Goal: Information Seeking & Learning: Learn about a topic

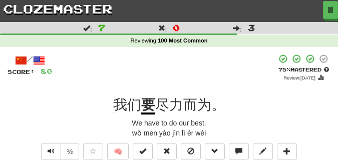
scroll to position [50, 0]
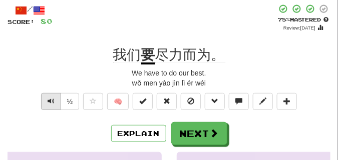
click at [47, 97] on button "Text-to-speech controls" at bounding box center [51, 101] width 20 height 17
click at [46, 97] on button "Text-to-speech controls" at bounding box center [51, 101] width 20 height 17
click at [46, 103] on button "Text-to-speech controls" at bounding box center [51, 101] width 20 height 17
click at [44, 101] on button "Text-to-speech controls" at bounding box center [51, 101] width 20 height 17
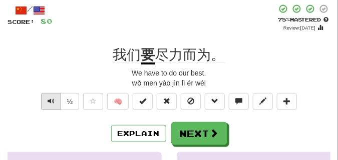
click at [44, 101] on button "Text-to-speech controls" at bounding box center [51, 101] width 20 height 17
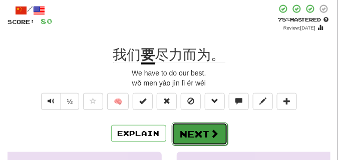
click at [188, 130] on button "Next" at bounding box center [200, 134] width 56 height 23
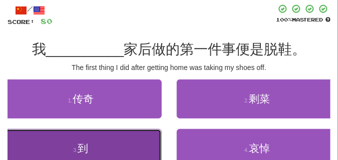
click at [121, 146] on button "3 . 到" at bounding box center [81, 148] width 162 height 39
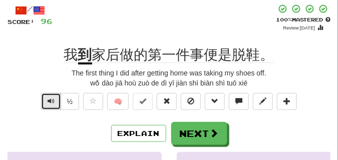
click at [55, 98] on button "Text-to-speech controls" at bounding box center [51, 101] width 20 height 17
click at [54, 98] on button "Text-to-speech controls" at bounding box center [51, 101] width 20 height 17
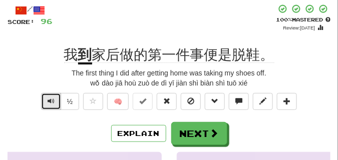
click at [54, 98] on button "Text-to-speech controls" at bounding box center [51, 101] width 20 height 17
drag, startPoint x: 204, startPoint y: 43, endPoint x: 204, endPoint y: 57, distance: 14.5
click at [204, 57] on div "/ Score: 96 + 16 100 % Mastered Review: 2026-03-17 我 到 家后做的第一件事便是脱鞋。 The first …" at bounding box center [169, 154] width 323 height 301
drag, startPoint x: 204, startPoint y: 56, endPoint x: 209, endPoint y: 34, distance: 22.6
click at [209, 34] on div "/ Score: 96 + 16 100 % Mastered Review: 2026-03-17 我 到 家后做的第一件事便是脱鞋。 The first …" at bounding box center [169, 154] width 323 height 301
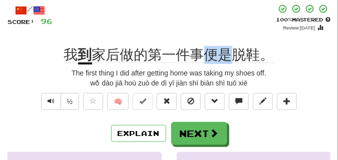
drag, startPoint x: 206, startPoint y: 55, endPoint x: 230, endPoint y: 55, distance: 24.1
click at [230, 55] on span "家后做的第一件事便是脱鞋。" at bounding box center [183, 55] width 182 height 16
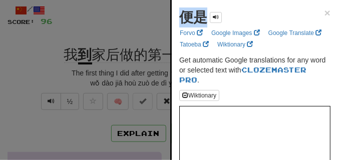
drag, startPoint x: 178, startPoint y: 20, endPoint x: 201, endPoint y: 20, distance: 22.6
copy strong "便是"
click at [79, 45] on div at bounding box center [169, 80] width 338 height 160
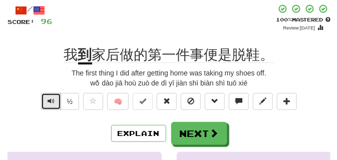
click at [48, 98] on span "Text-to-speech controls" at bounding box center [51, 101] width 7 height 7
click at [51, 102] on span "Text-to-speech controls" at bounding box center [51, 101] width 7 height 7
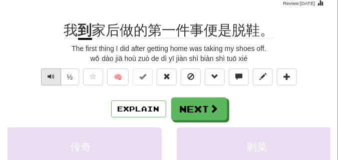
scroll to position [75, 0]
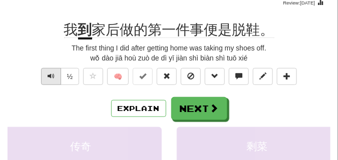
click at [51, 102] on div "/ Score: 96 + 16 100 % Mastered Review: 2026-03-17 我 到 家后做的第一件事便是脱鞋。 The first …" at bounding box center [169, 129] width 323 height 301
click at [51, 73] on span "Text-to-speech controls" at bounding box center [51, 76] width 7 height 7
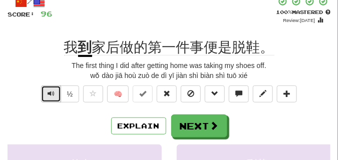
scroll to position [50, 0]
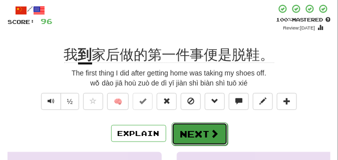
click at [189, 133] on button "Next" at bounding box center [200, 134] width 56 height 23
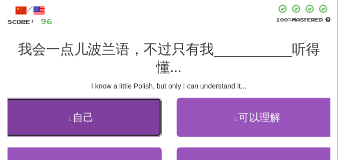
click at [136, 124] on button "1 . 自己" at bounding box center [81, 117] width 162 height 39
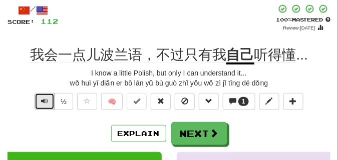
click at [40, 100] on button "Text-to-speech controls" at bounding box center [45, 101] width 20 height 17
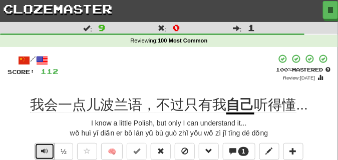
scroll to position [25, 0]
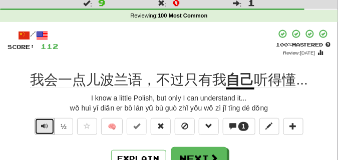
click at [43, 126] on span "Text-to-speech controls" at bounding box center [44, 126] width 7 height 7
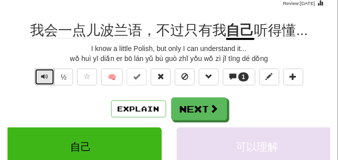
scroll to position [75, 0]
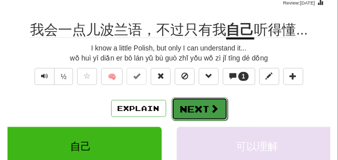
click at [198, 102] on button "Next" at bounding box center [200, 109] width 56 height 23
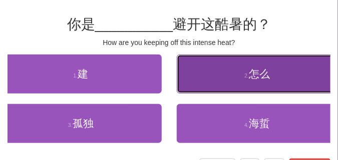
click at [252, 76] on span "怎么" at bounding box center [259, 74] width 21 height 12
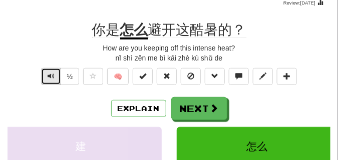
click at [48, 73] on span "Text-to-speech controls" at bounding box center [51, 76] width 7 height 7
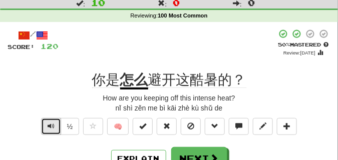
scroll to position [50, 0]
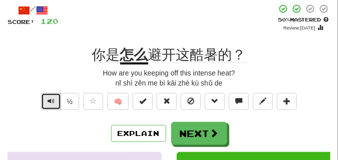
click at [48, 102] on span "Text-to-speech controls" at bounding box center [51, 101] width 7 height 7
click at [49, 102] on span "Text-to-speech controls" at bounding box center [51, 101] width 7 height 7
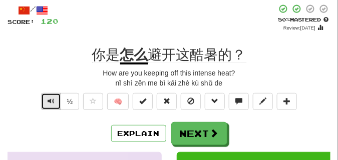
click at [49, 102] on span "Text-to-speech controls" at bounding box center [51, 101] width 7 height 7
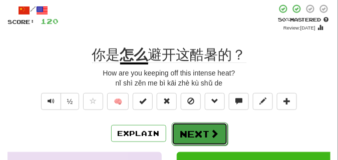
click at [198, 129] on button "Next" at bounding box center [200, 134] width 56 height 23
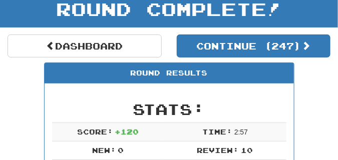
scroll to position [44, 0]
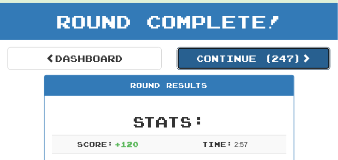
click at [221, 69] on button "Continue ( 247 )" at bounding box center [254, 58] width 154 height 23
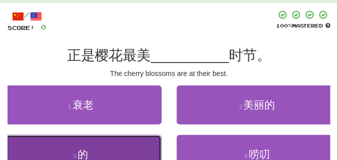
click at [131, 148] on button "3 . 的" at bounding box center [81, 154] width 162 height 39
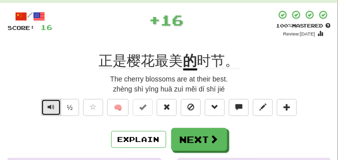
click at [56, 108] on button "Text-to-speech controls" at bounding box center [51, 107] width 20 height 17
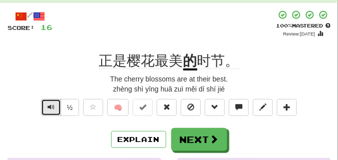
click at [56, 108] on button "Text-to-speech controls" at bounding box center [51, 107] width 20 height 17
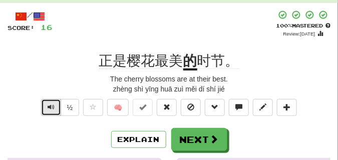
click at [56, 108] on button "Text-to-speech controls" at bounding box center [51, 107] width 20 height 17
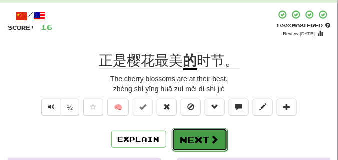
click at [195, 145] on button "Next" at bounding box center [200, 140] width 56 height 23
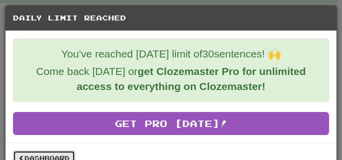
click at [62, 155] on link "Dashboard" at bounding box center [44, 158] width 62 height 15
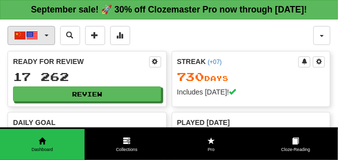
click at [46, 37] on span "button" at bounding box center [47, 36] width 4 height 2
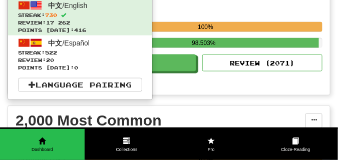
scroll to position [276, 0]
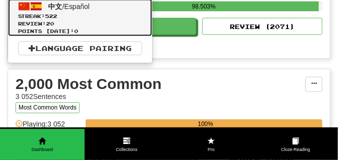
click at [44, 35] on span "Points today: 0" at bounding box center [80, 32] width 124 height 8
